Goal: Task Accomplishment & Management: Manage account settings

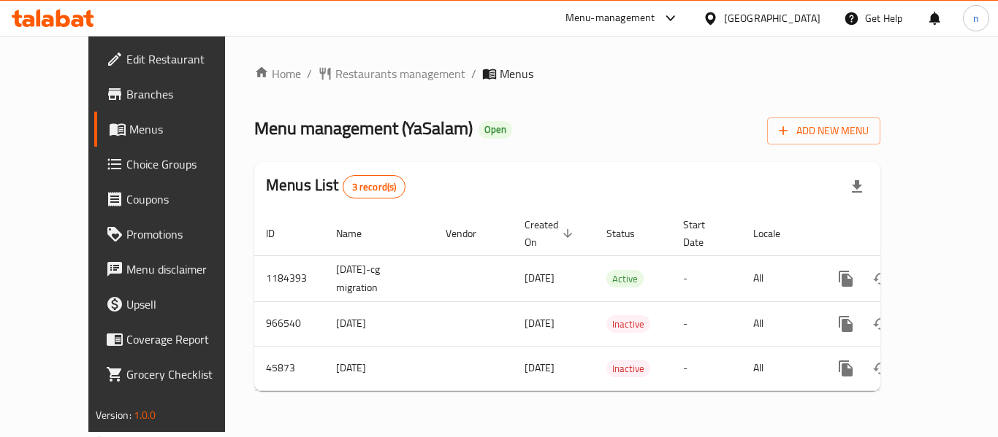
click at [718, 17] on icon at bounding box center [710, 18] width 15 height 15
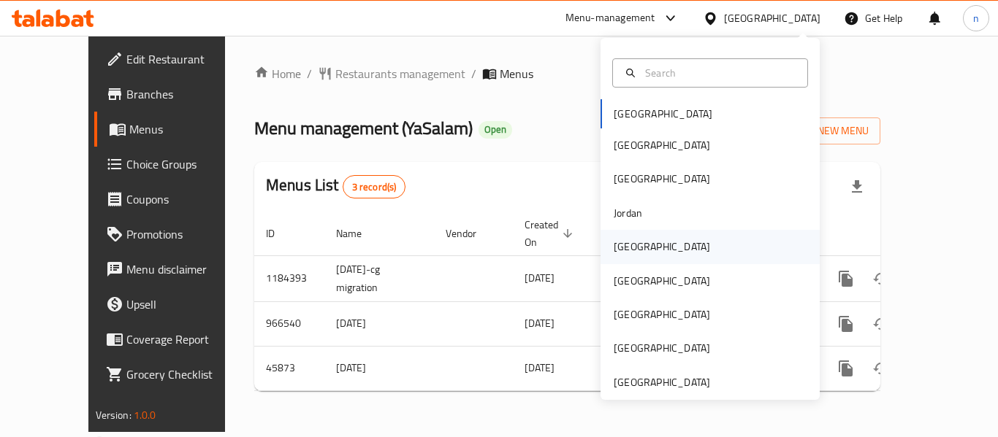
click at [628, 235] on div "[GEOGRAPHIC_DATA]" at bounding box center [662, 247] width 120 height 34
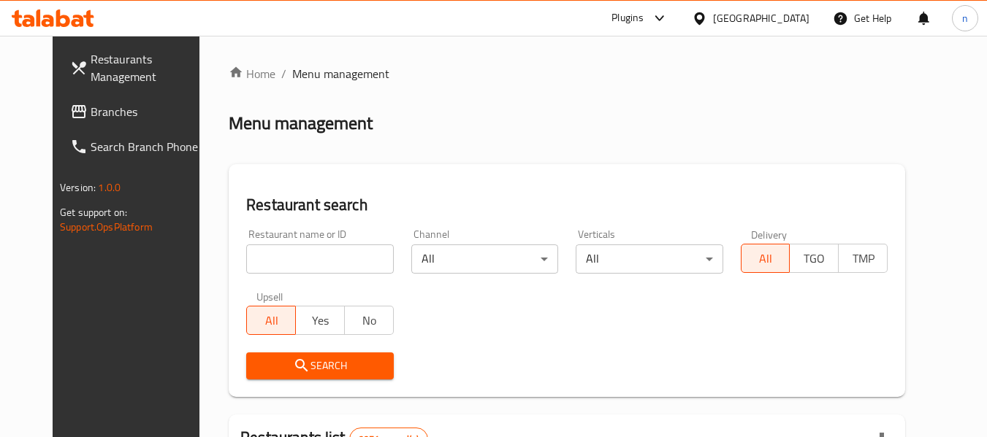
click at [668, 16] on icon at bounding box center [660, 18] width 18 height 18
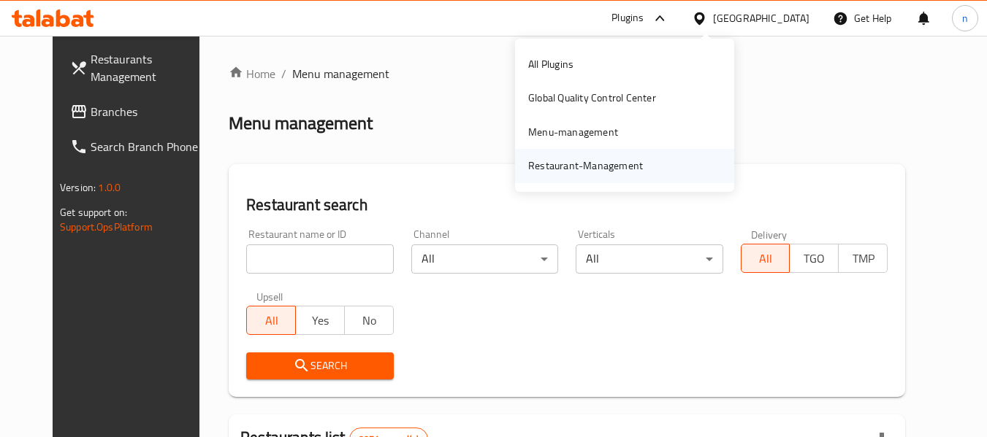
click at [575, 172] on div "Restaurant-Management" at bounding box center [585, 166] width 115 height 16
